Goal: Information Seeking & Learning: Learn about a topic

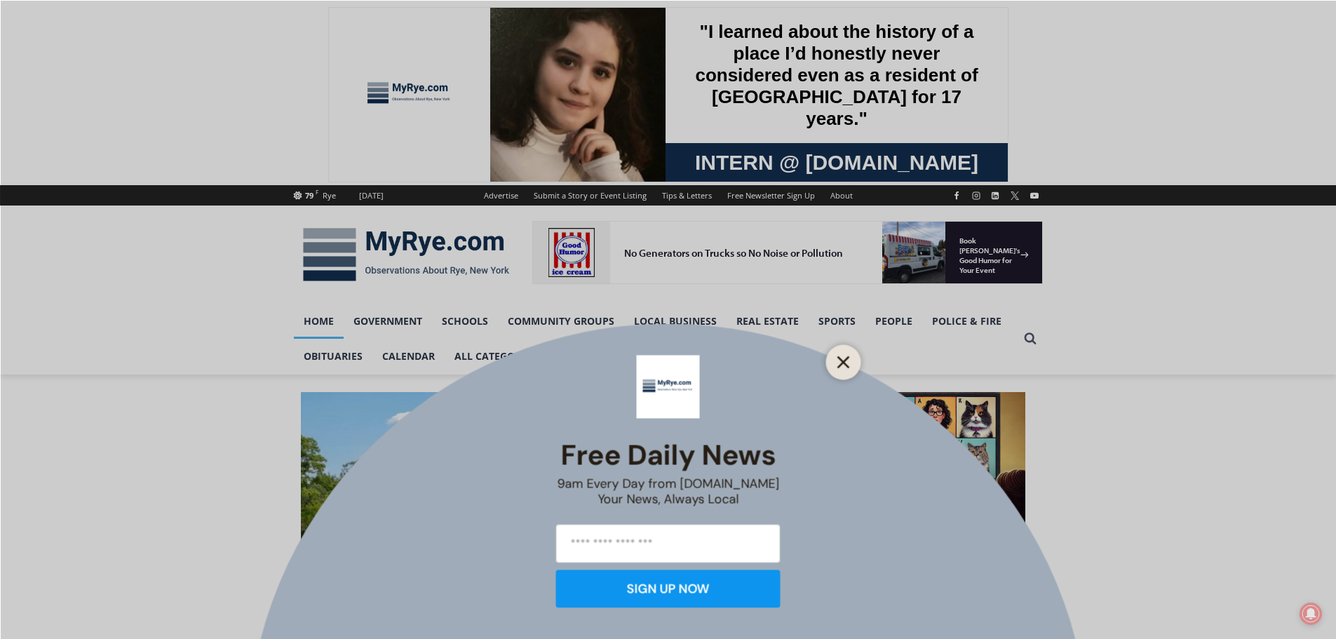
click at [835, 356] on button "Close" at bounding box center [844, 362] width 20 height 20
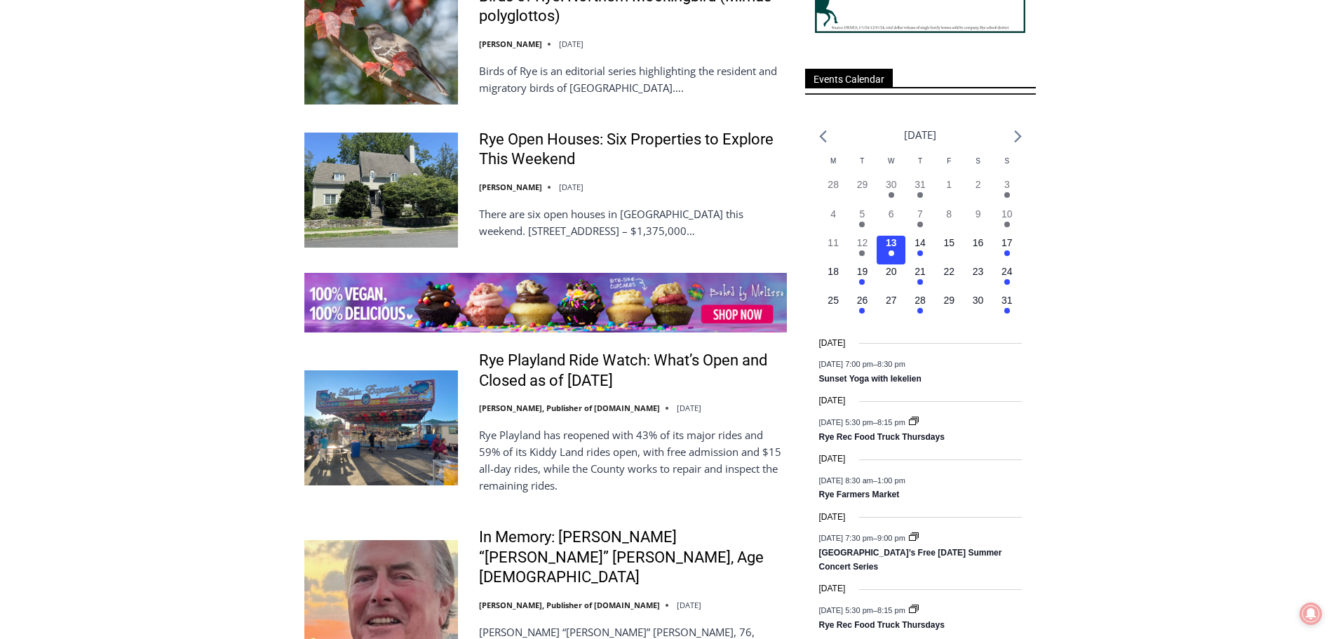
scroll to position [1942, 0]
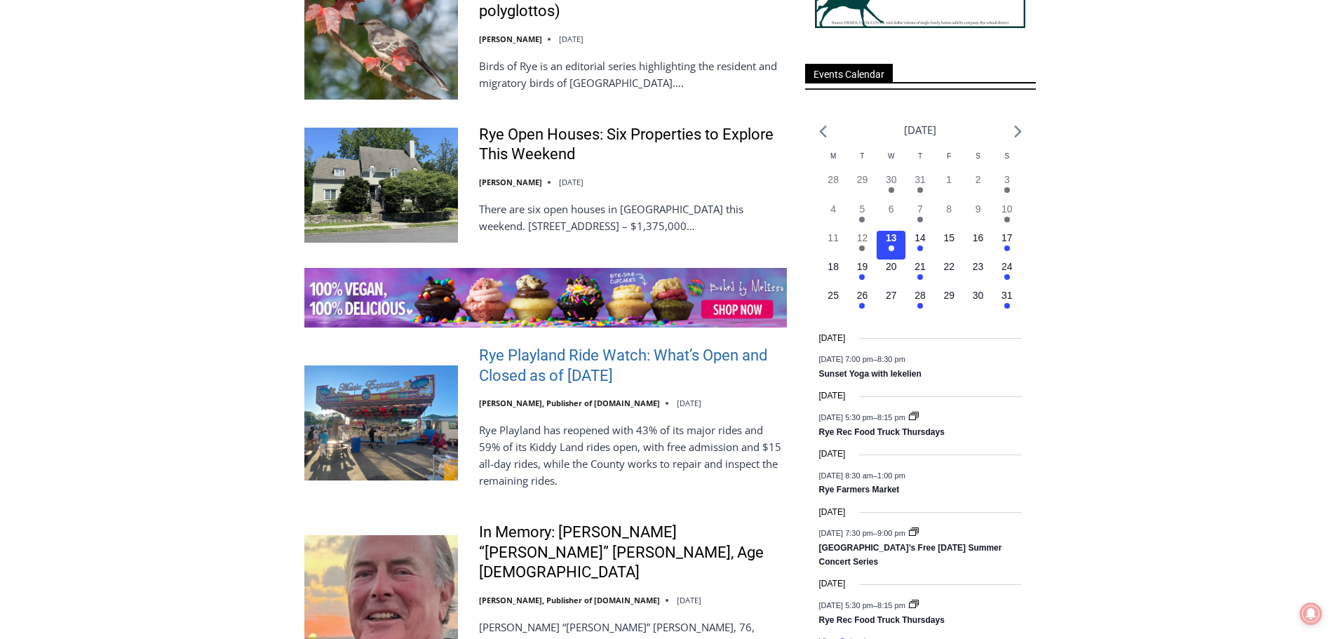
click at [663, 367] on link "Rye Playland Ride Watch: What’s Open and Closed as of Thursday, August 7, 2025" at bounding box center [633, 366] width 308 height 40
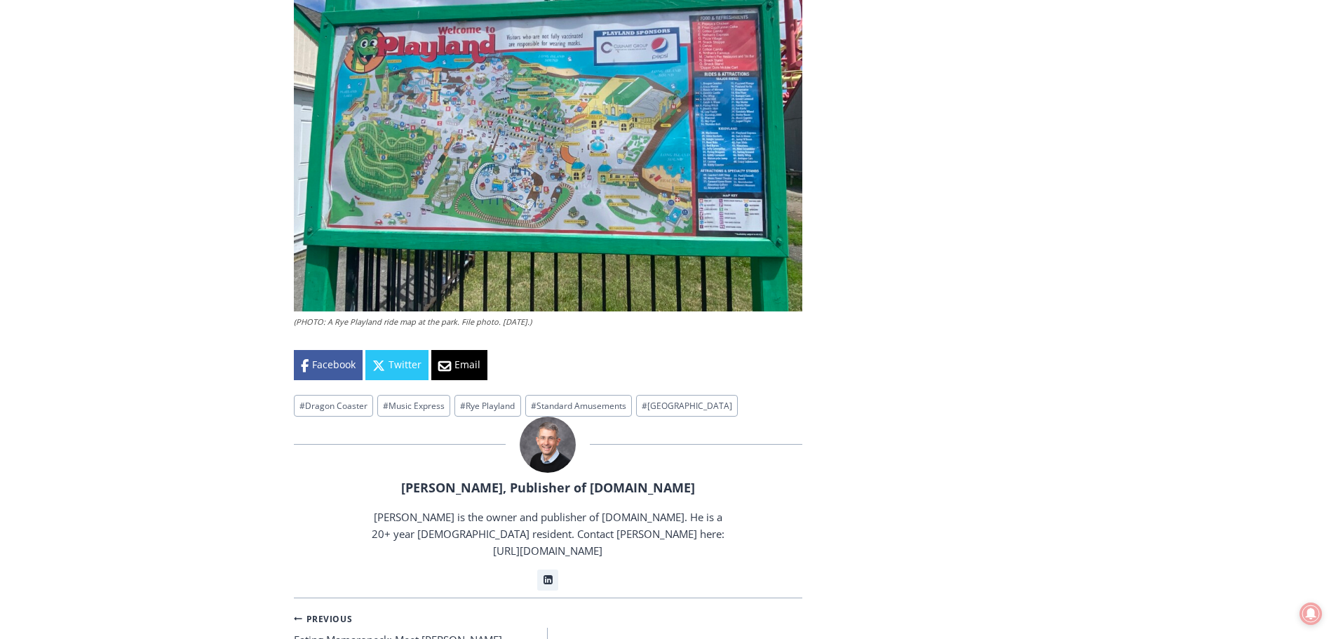
scroll to position [3518, 0]
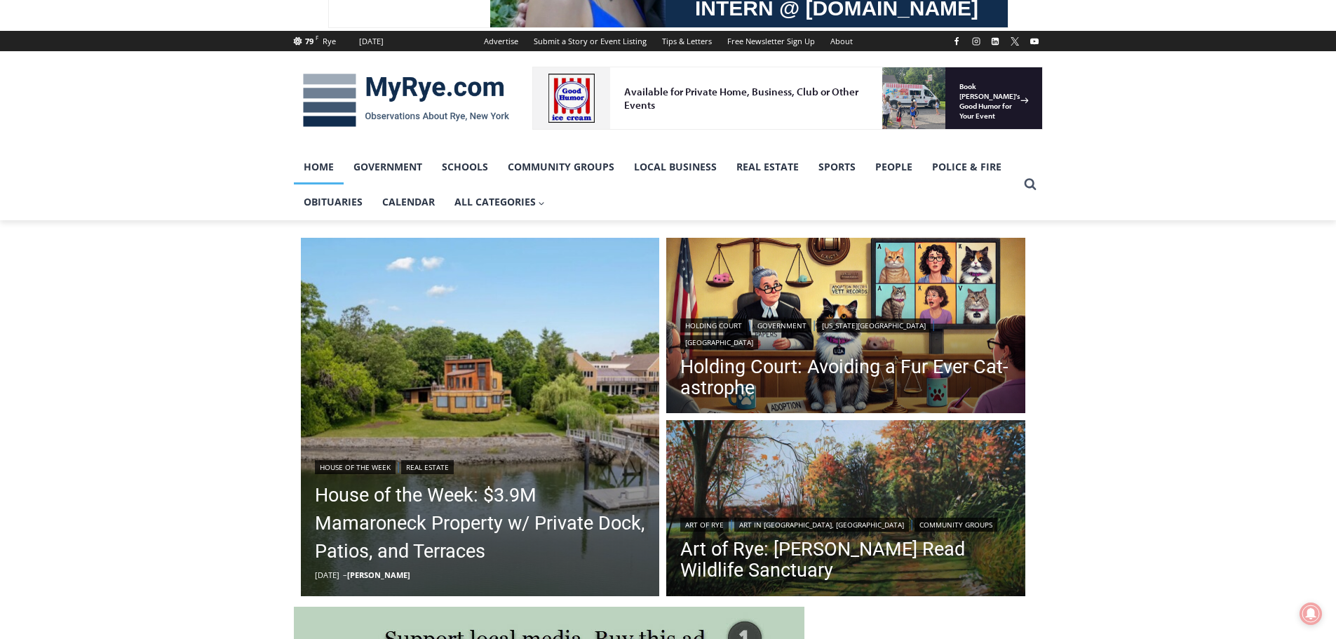
scroll to position [140, 0]
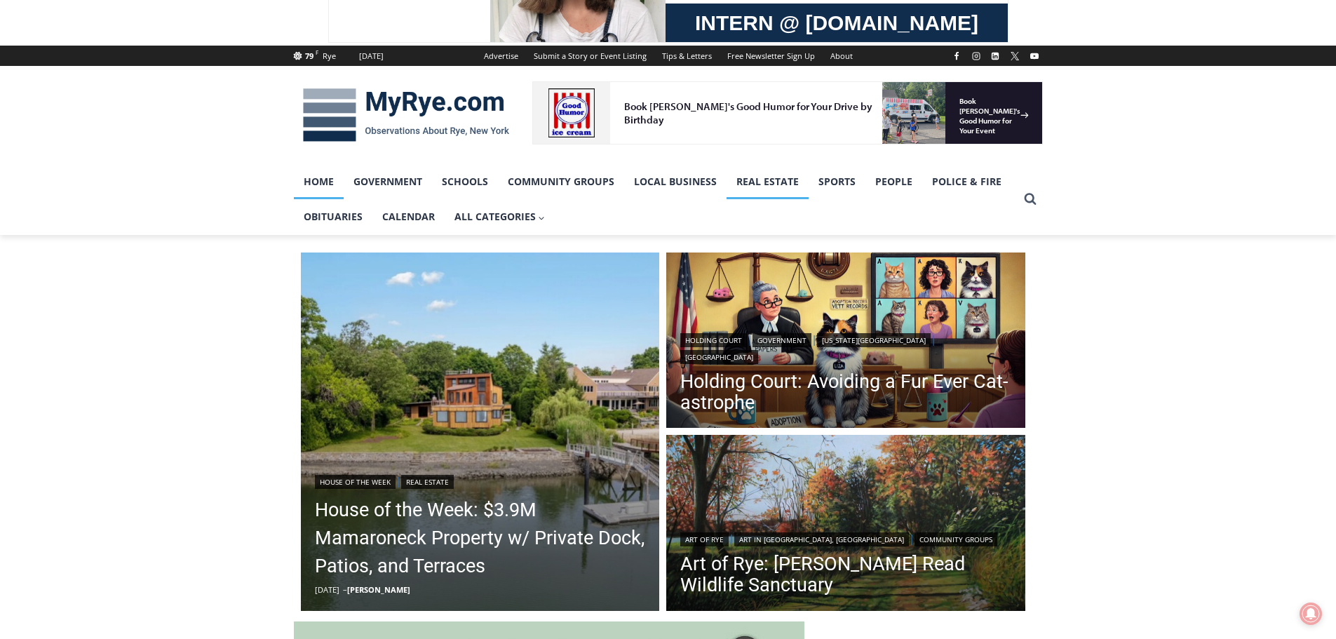
click at [776, 183] on link "Real Estate" at bounding box center [768, 181] width 82 height 35
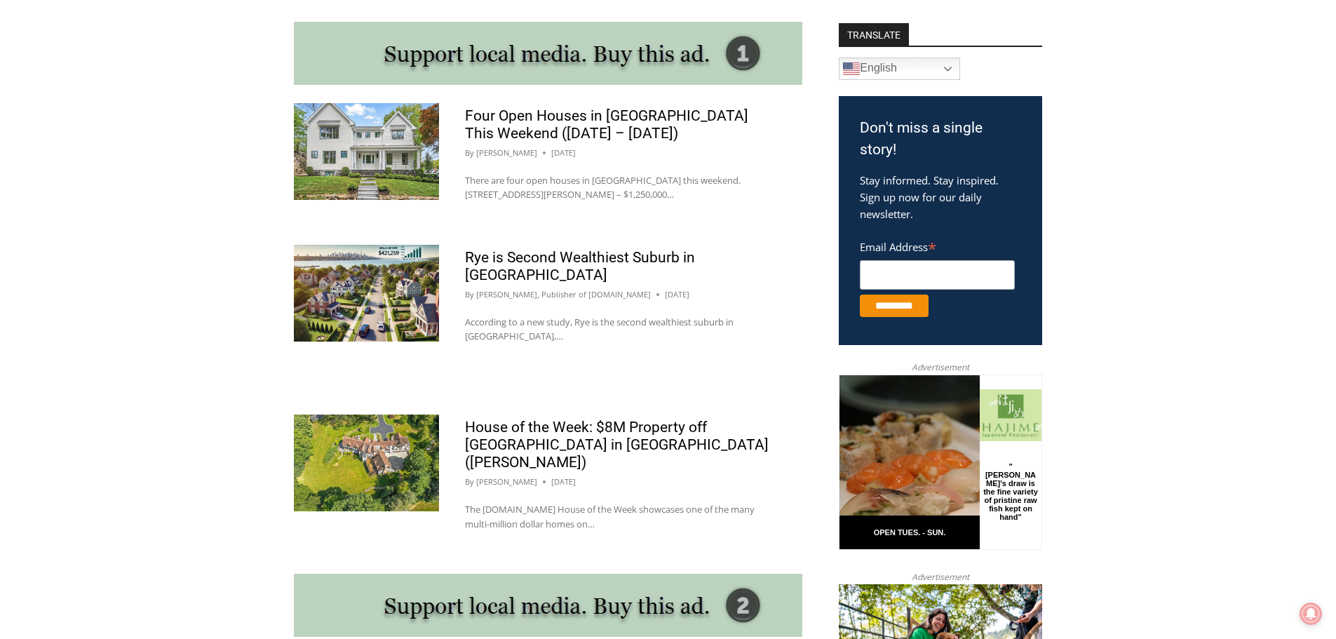
scroll to position [783, 0]
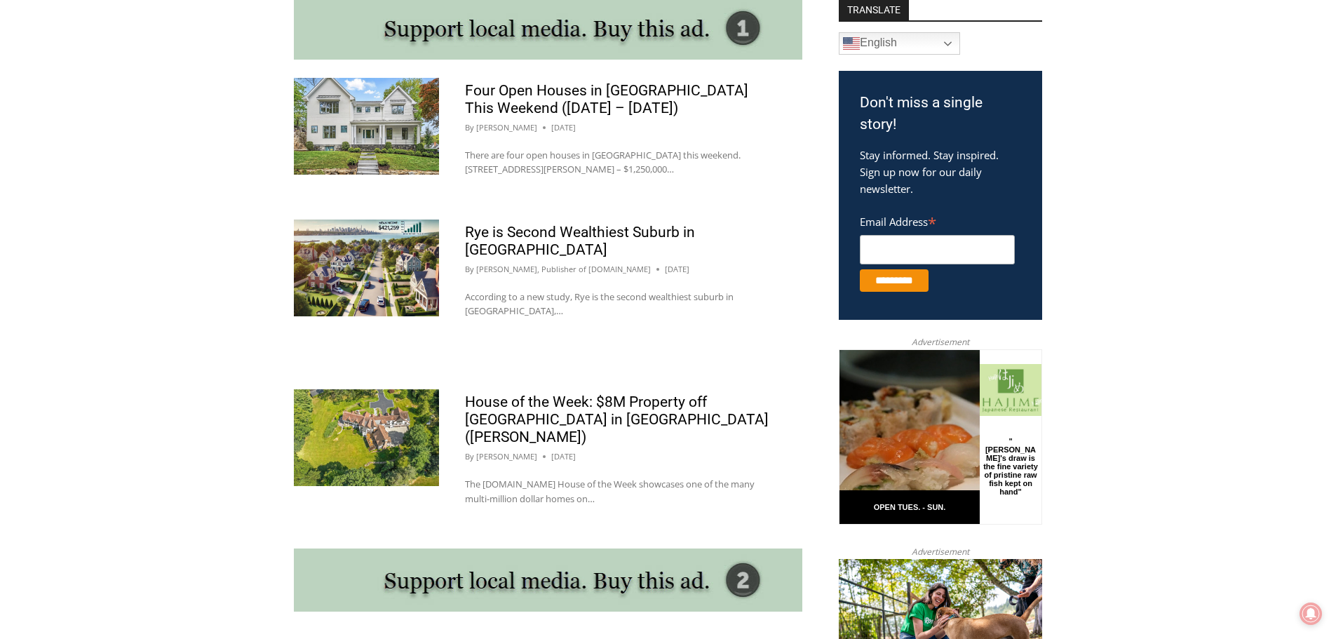
drag, startPoint x: 1342, startPoint y: 107, endPoint x: 1346, endPoint y: 227, distance: 120.7
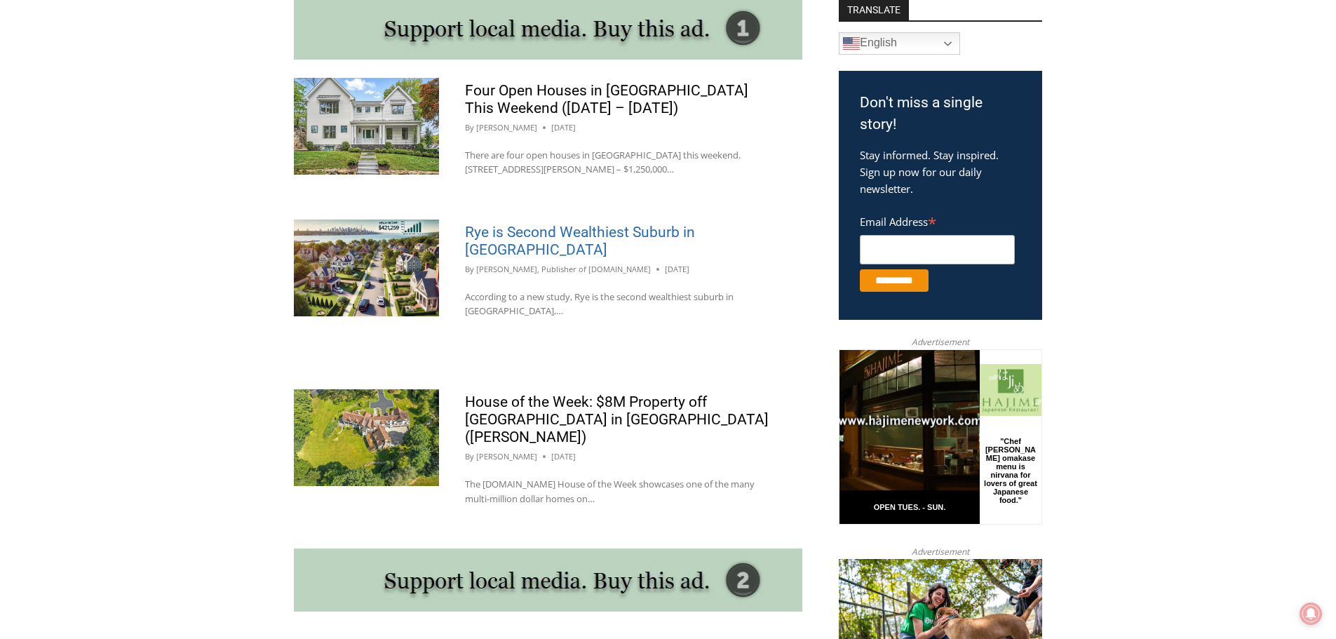
click at [578, 234] on link "Rye is Second Wealthiest Suburb in [GEOGRAPHIC_DATA]" at bounding box center [580, 241] width 230 height 34
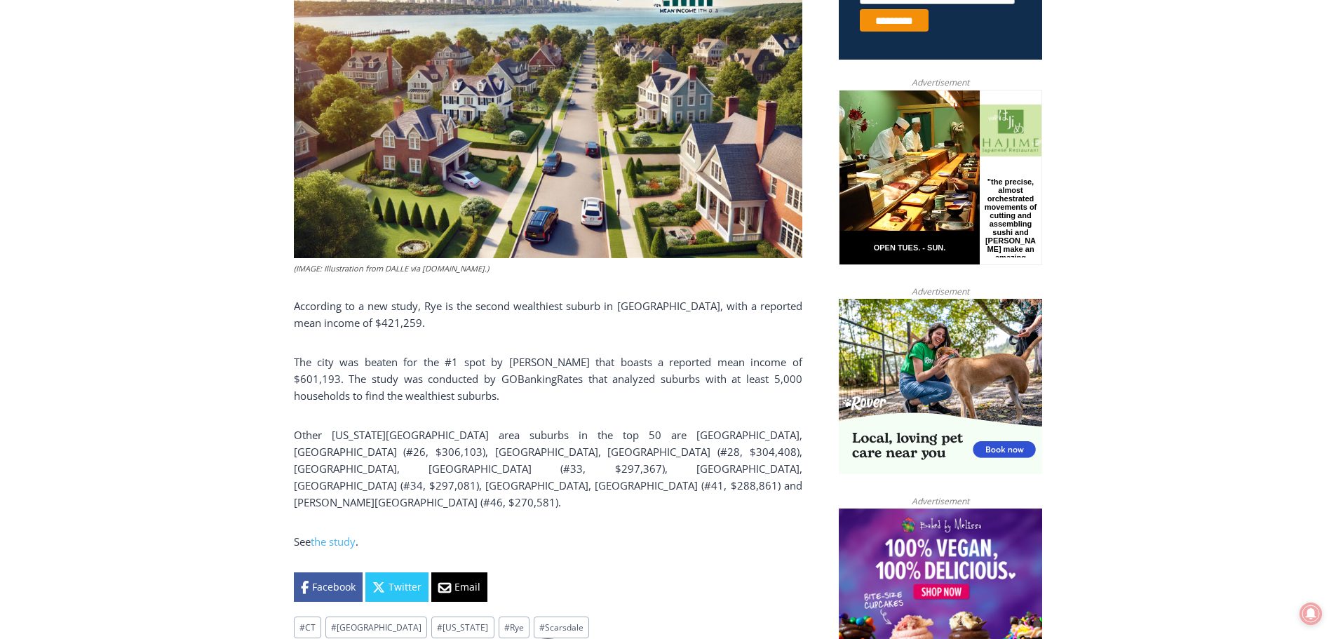
scroll to position [654, 0]
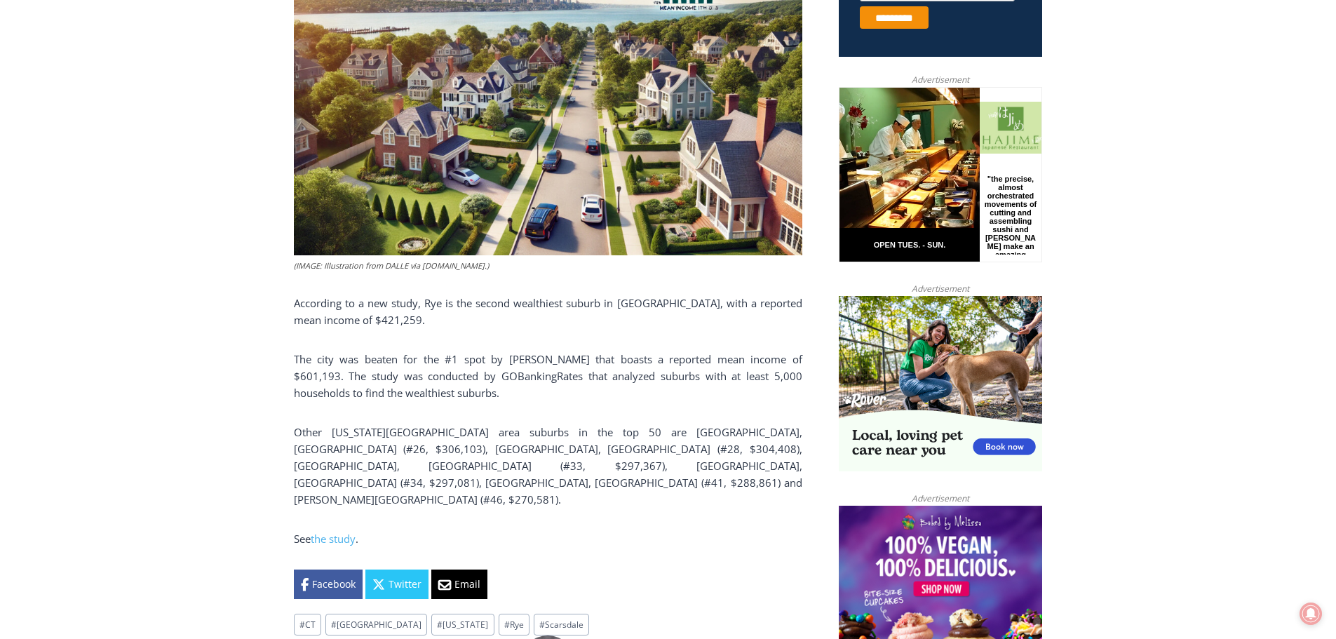
drag, startPoint x: 1344, startPoint y: 72, endPoint x: 1346, endPoint y: 222, distance: 149.4
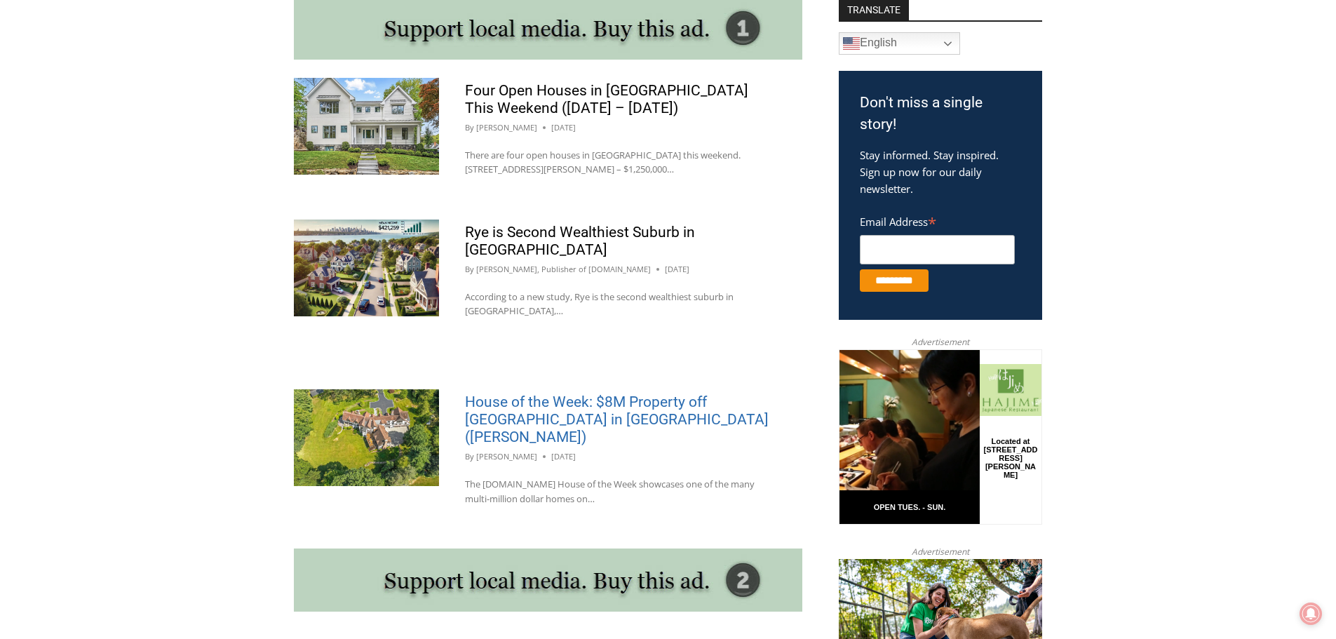
click at [599, 403] on link "House of the Week: $8M Property off [GEOGRAPHIC_DATA] in [GEOGRAPHIC_DATA] ([PE…" at bounding box center [617, 419] width 304 height 52
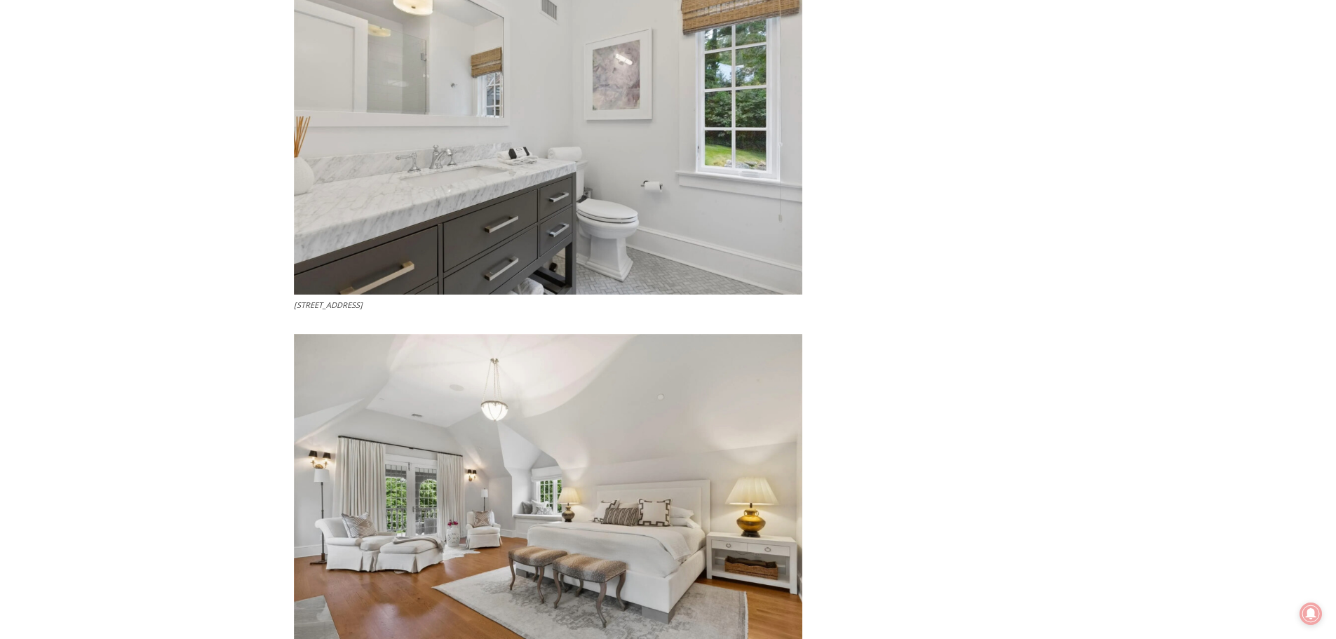
scroll to position [5059, 0]
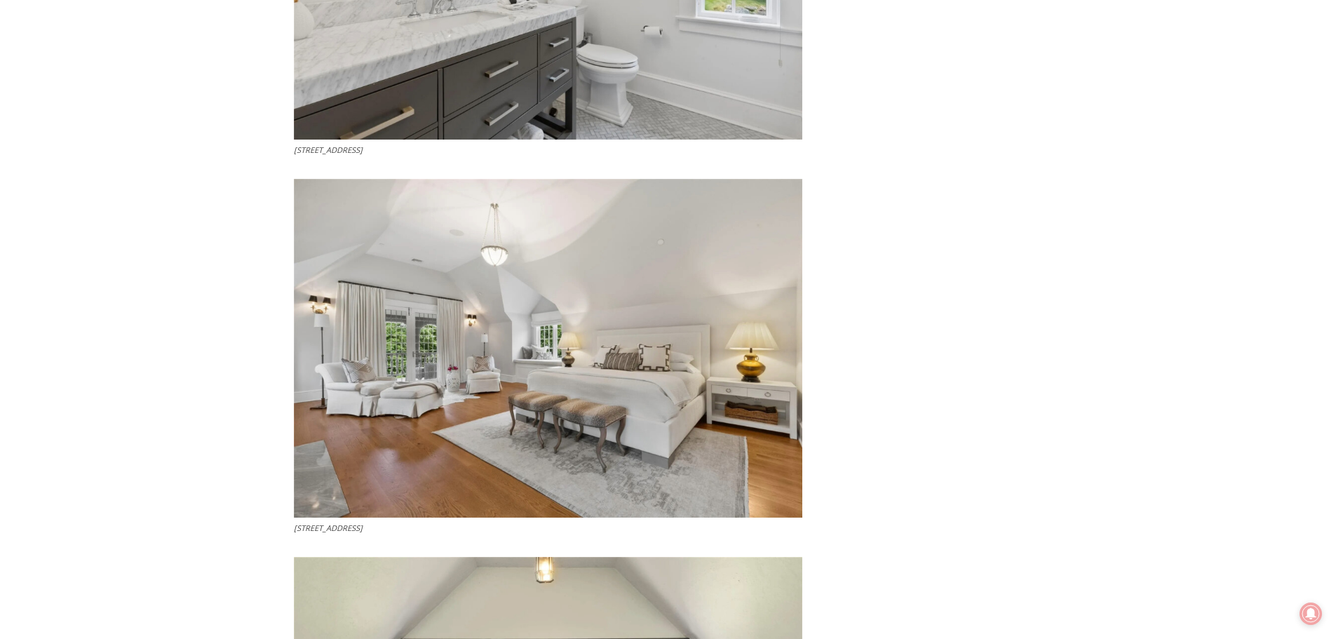
drag, startPoint x: 1344, startPoint y: 29, endPoint x: 1346, endPoint y: 420, distance: 391.3
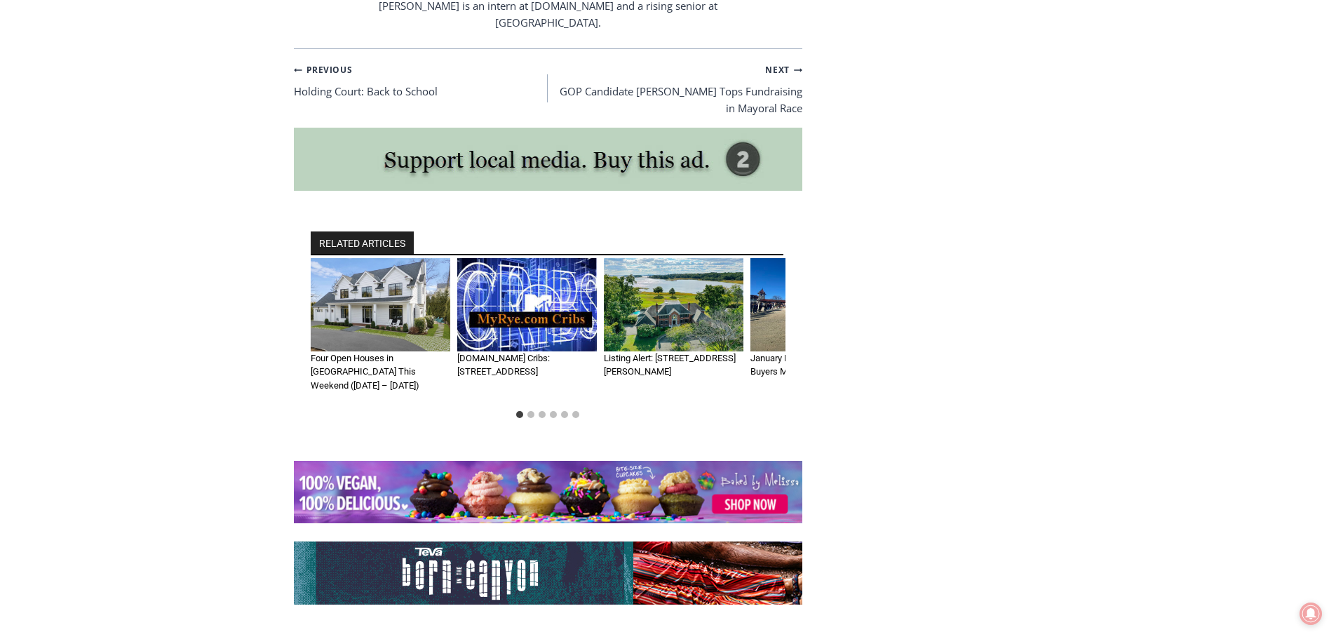
scroll to position [6562, 0]
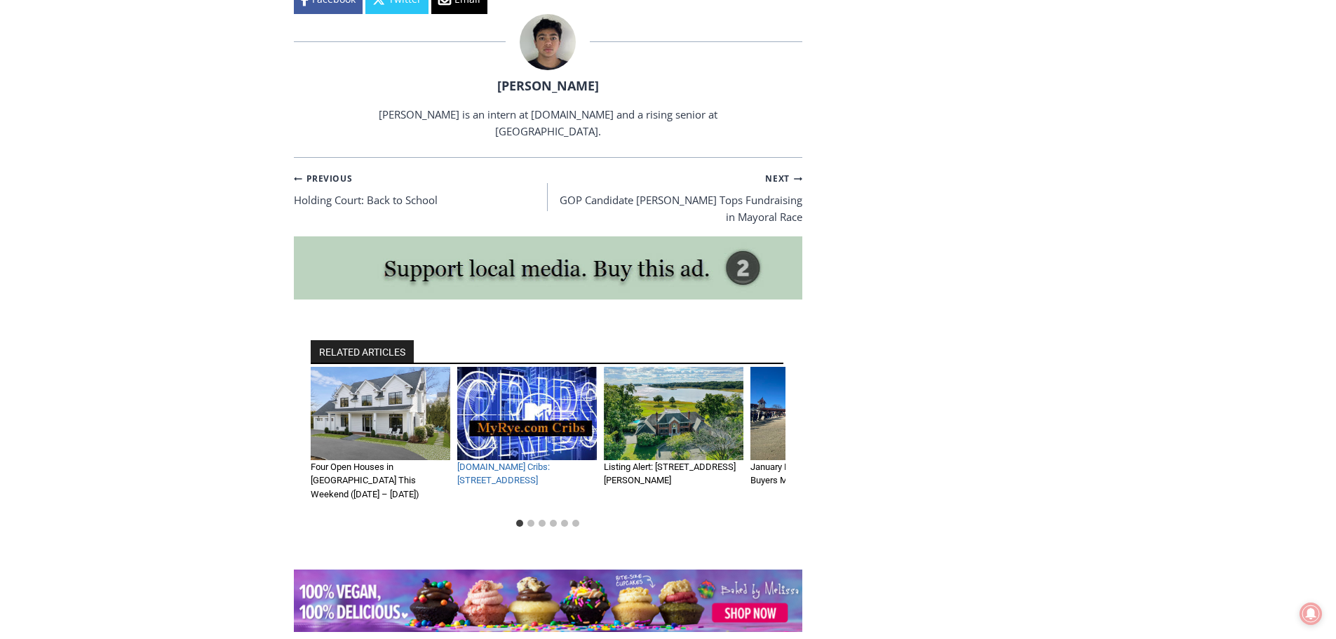
click at [520, 461] on link "[DOMAIN_NAME] Cribs: [STREET_ADDRESS]" at bounding box center [503, 473] width 93 height 25
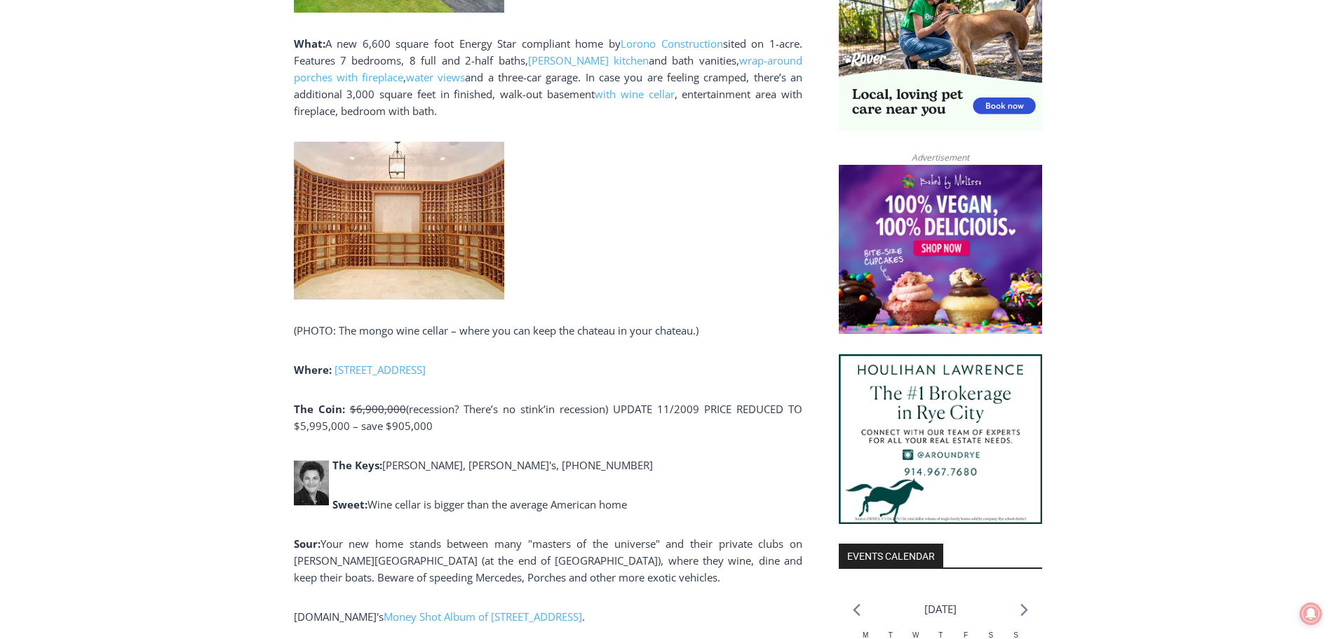
scroll to position [1027, 0]
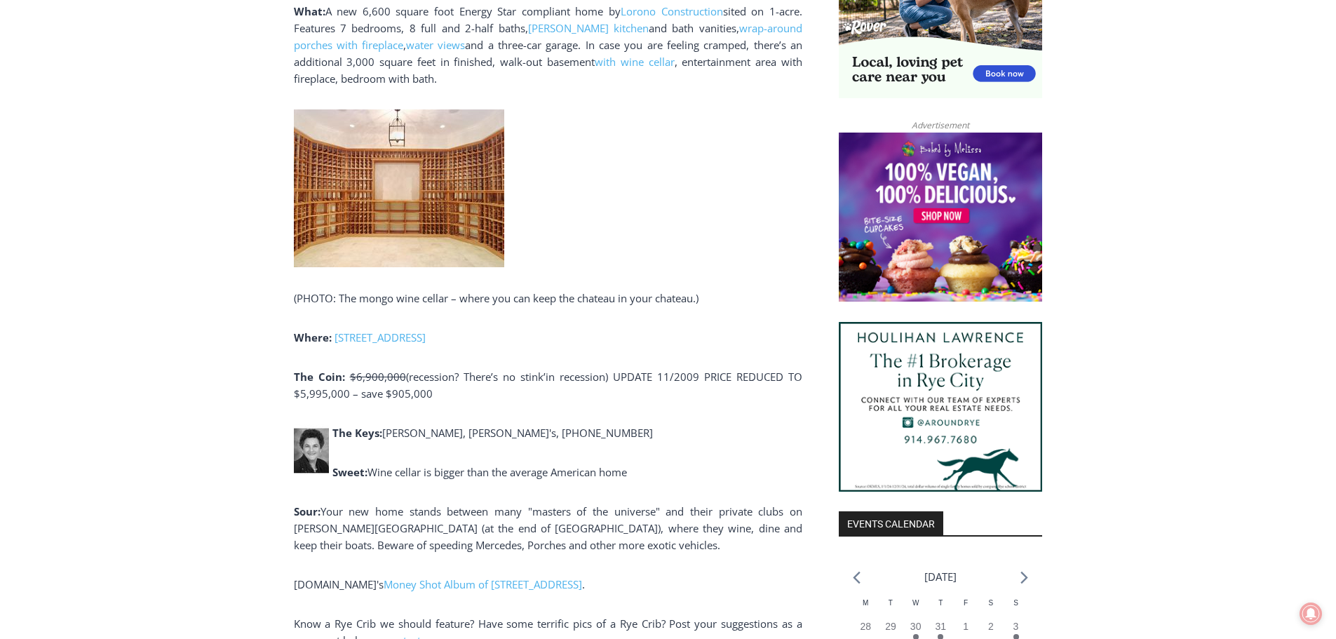
drag, startPoint x: 1339, startPoint y: 88, endPoint x: 1346, endPoint y: 290, distance: 201.4
click at [1335, 290] on html "Skip to content 86.04 F Rye Monday, August 11, 2025 Advertise Submit a Story or…" at bounding box center [668, 559] width 1336 height 3173
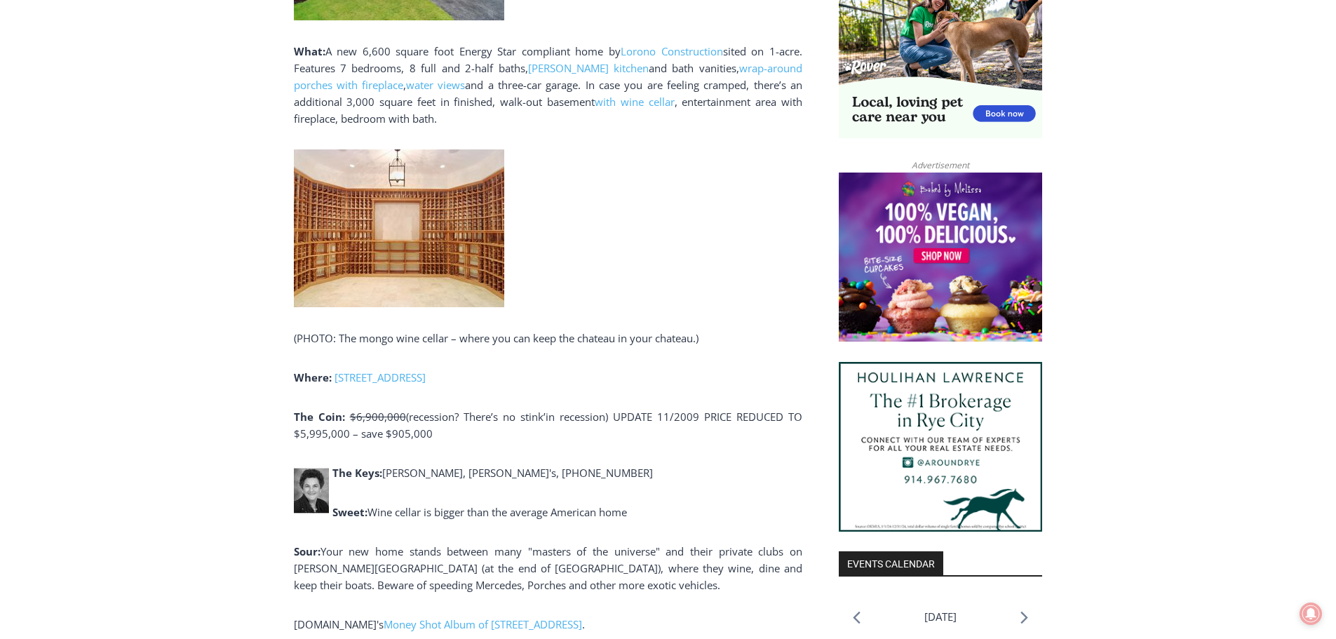
scroll to position [1035, 0]
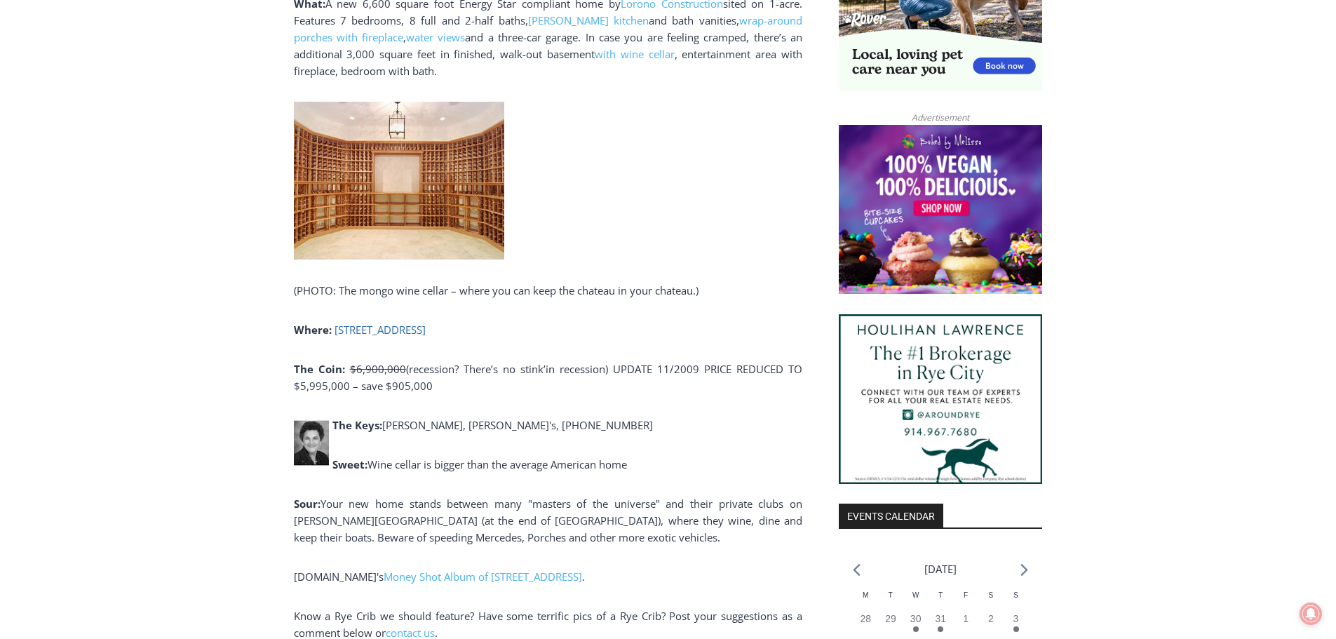
click at [404, 323] on link "152 Stuyvesant Avenue, Rye, NY" at bounding box center [380, 330] width 91 height 14
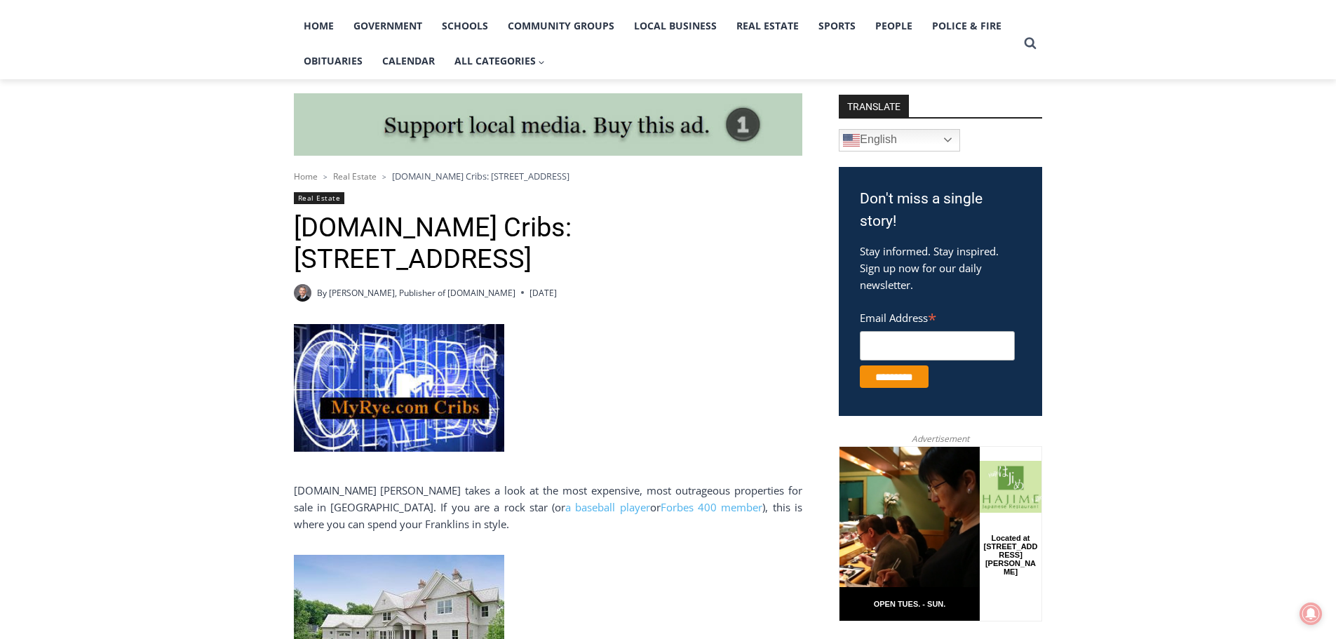
scroll to position [281, 0]
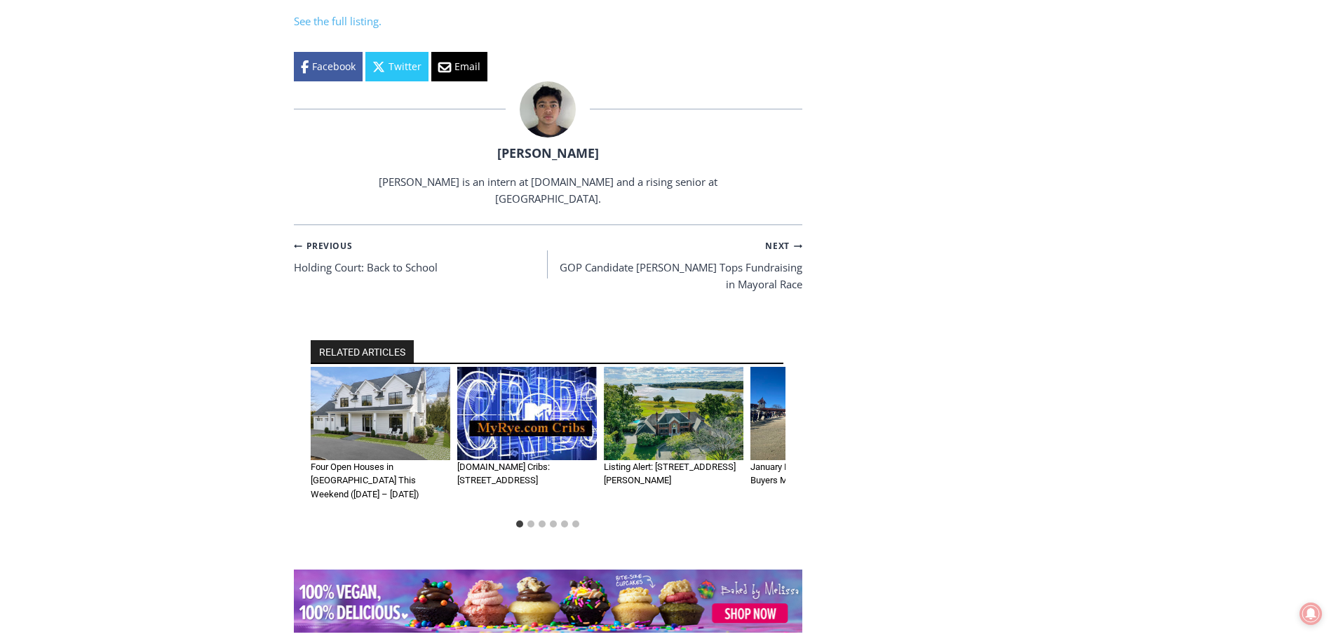
scroll to position [6562, 0]
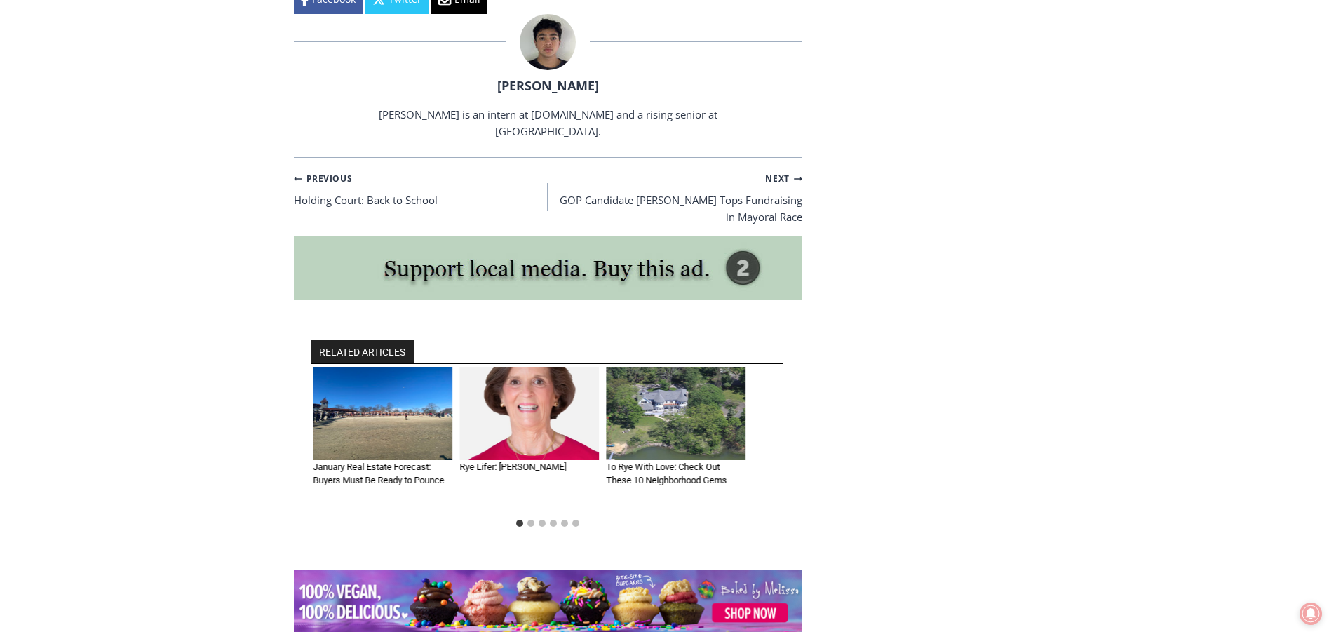
drag, startPoint x: 762, startPoint y: 365, endPoint x: 537, endPoint y: 364, distance: 225.1
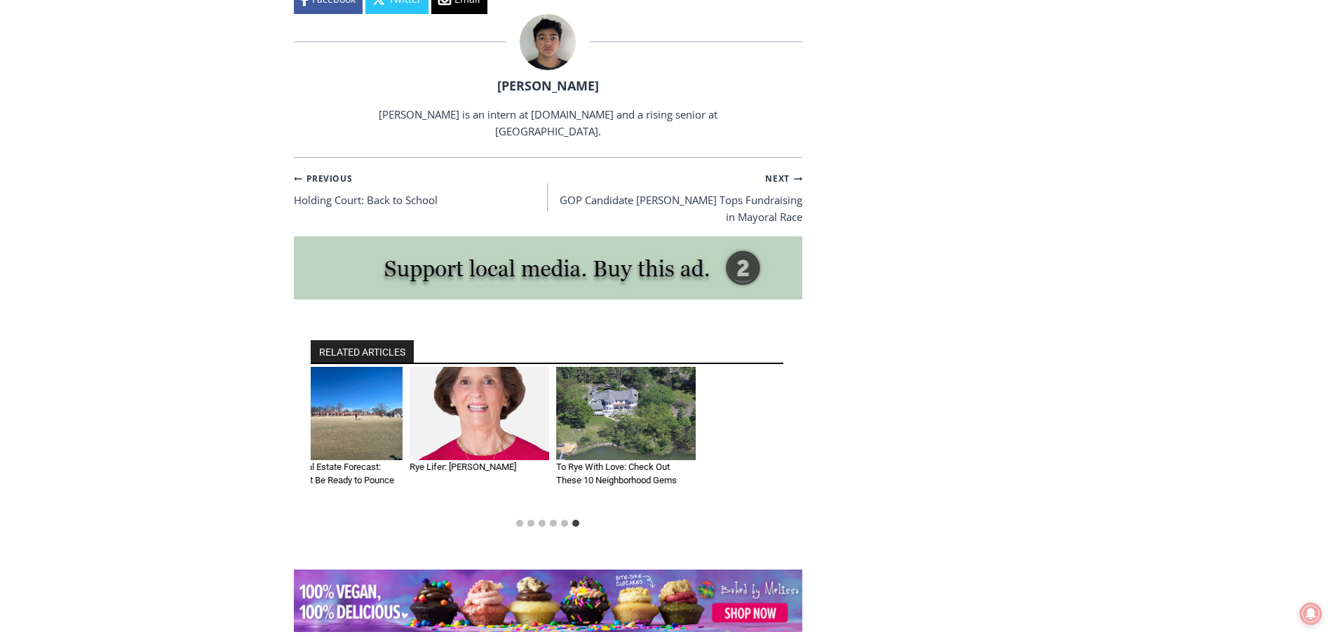
drag, startPoint x: 424, startPoint y: 367, endPoint x: 274, endPoint y: 371, distance: 150.1
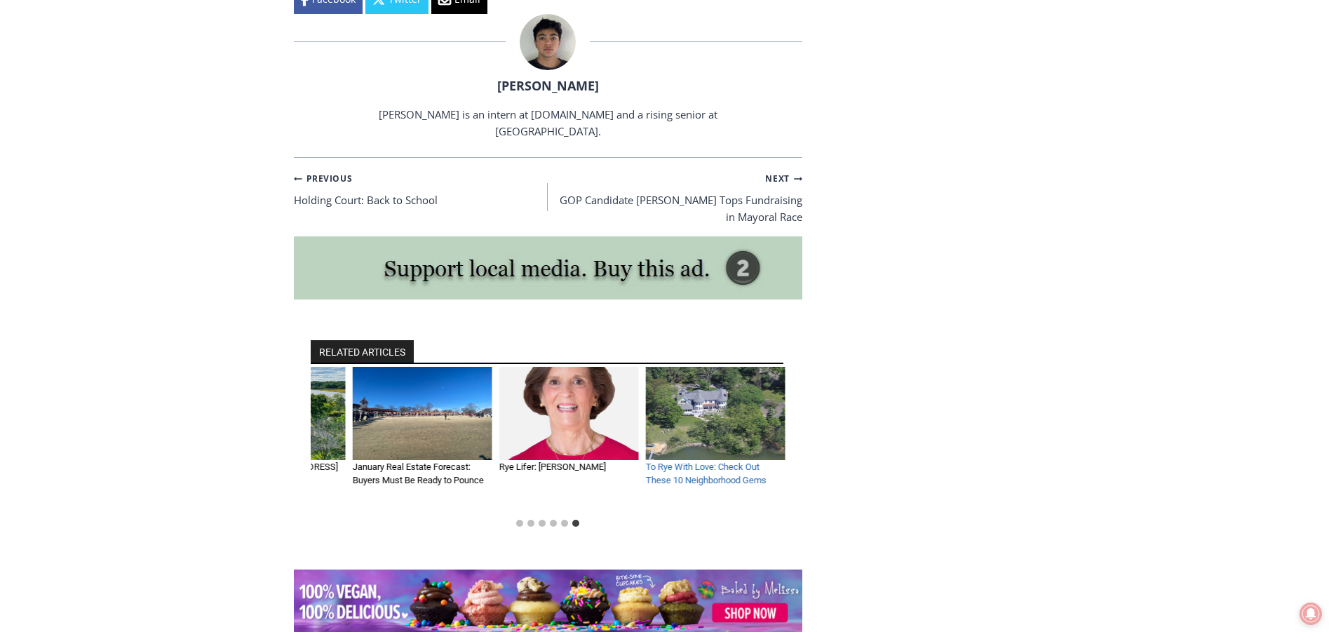
click at [722, 461] on link "To Rye With Love: Check Out These 10 Neighborhood Gems" at bounding box center [706, 473] width 121 height 25
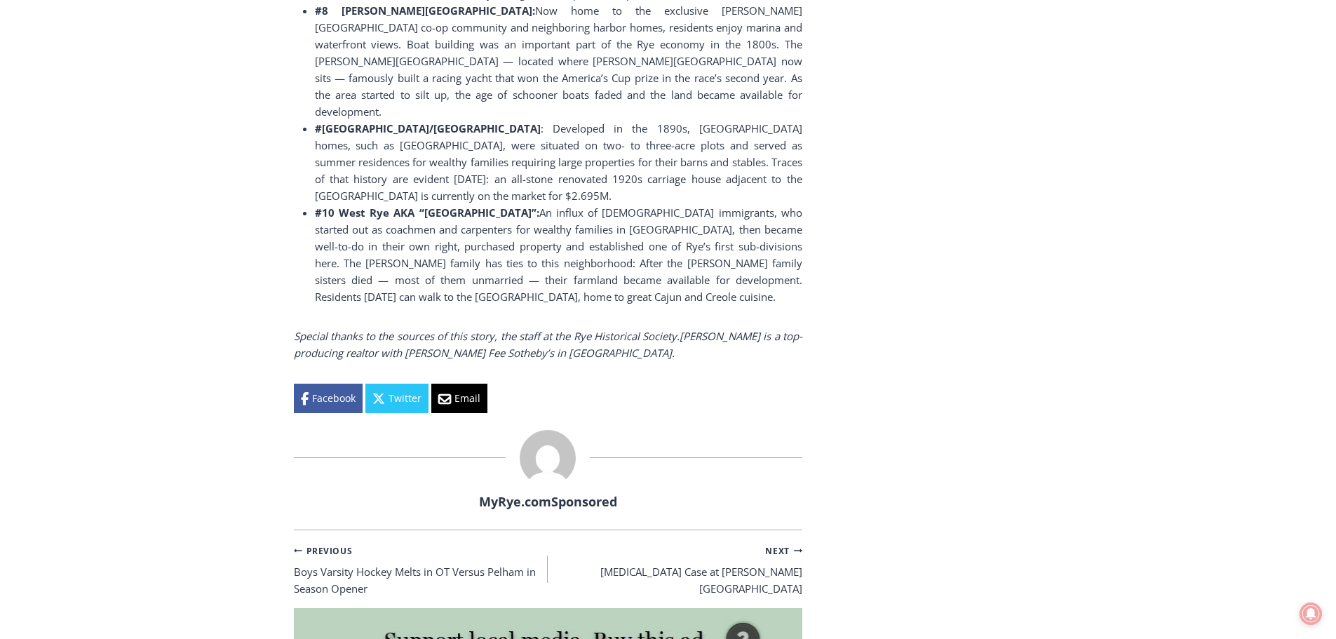
scroll to position [3982, 0]
